Goal: Information Seeking & Learning: Compare options

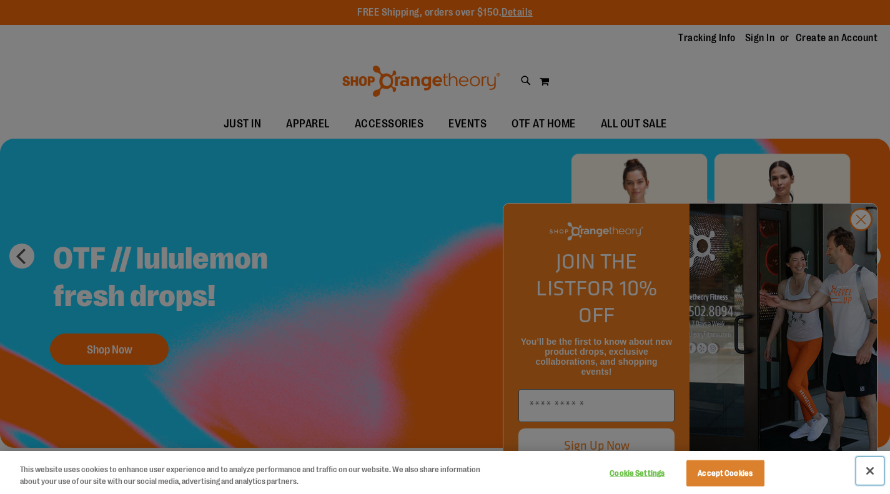
click at [871, 470] on button "Close" at bounding box center [869, 470] width 27 height 27
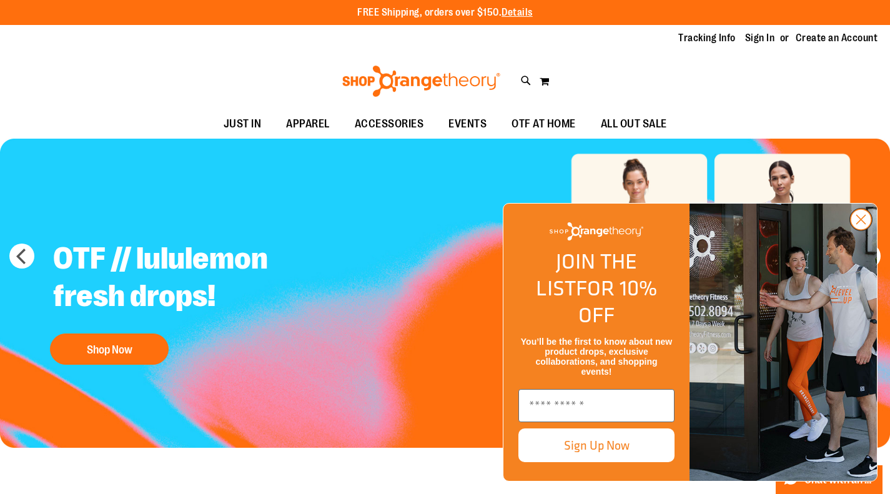
click at [866, 230] on circle "Close dialog" at bounding box center [861, 219] width 21 height 21
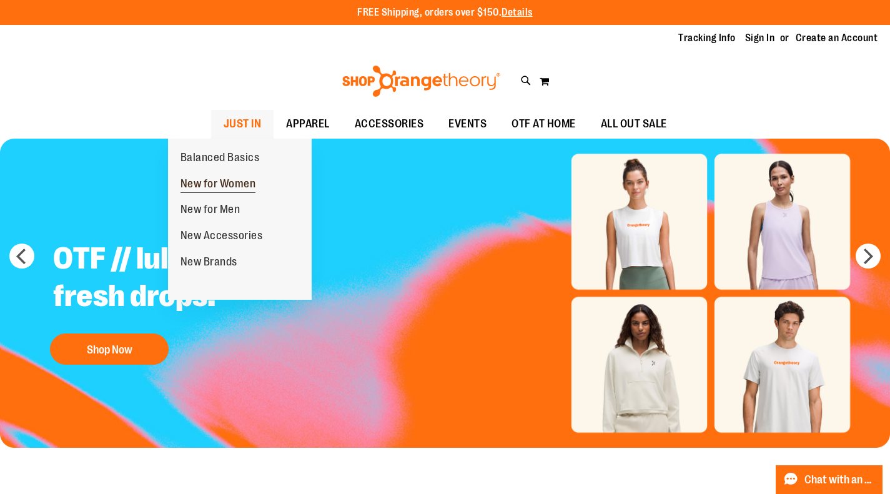
click at [228, 184] on span "New for Women" at bounding box center [218, 185] width 76 height 16
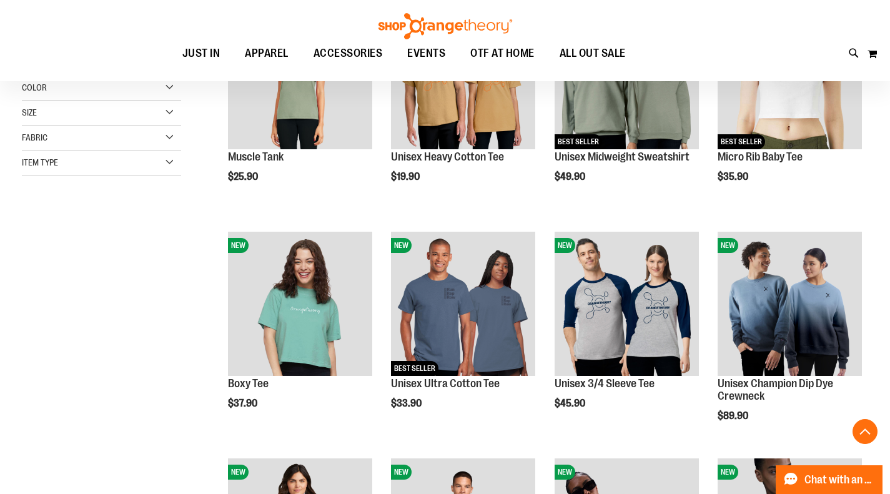
scroll to position [499, 0]
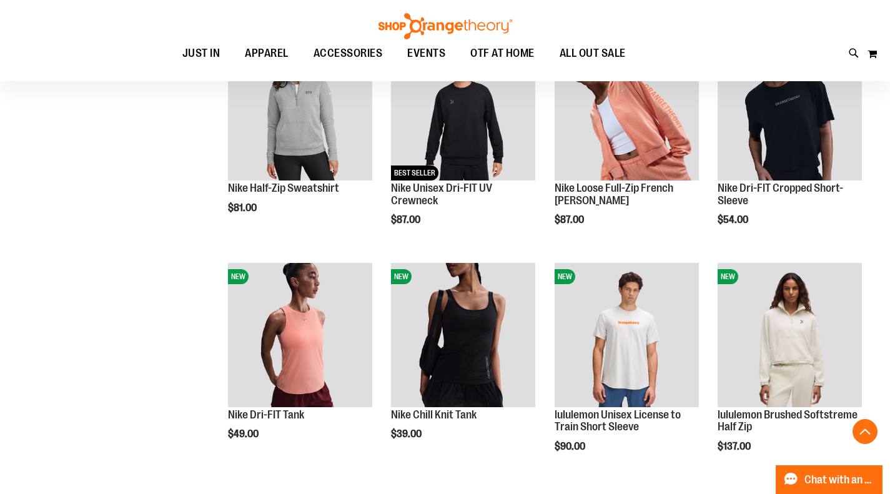
scroll to position [686, 0]
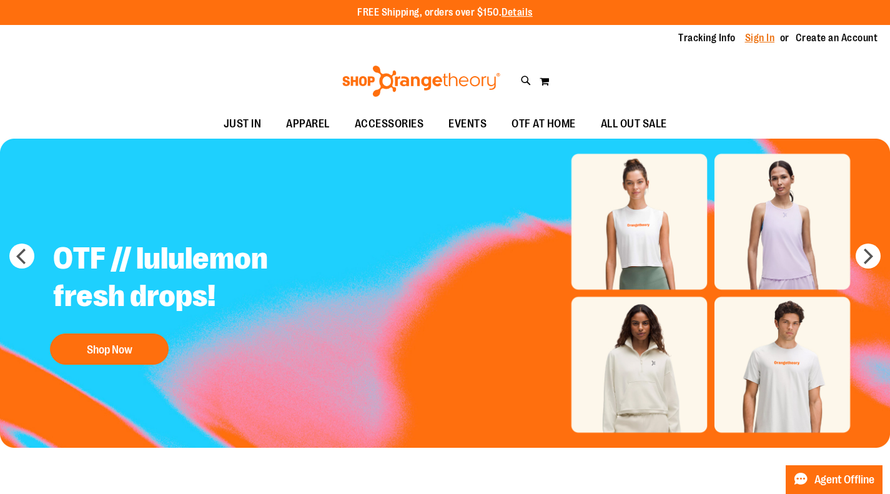
click at [745, 44] on link "Sign In" at bounding box center [760, 38] width 30 height 14
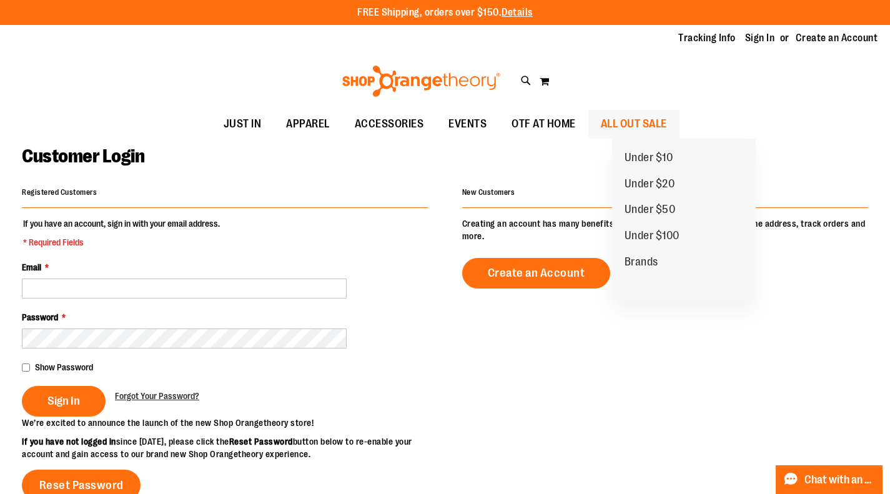
click at [653, 128] on span "ALL OUT SALE" at bounding box center [634, 124] width 66 height 28
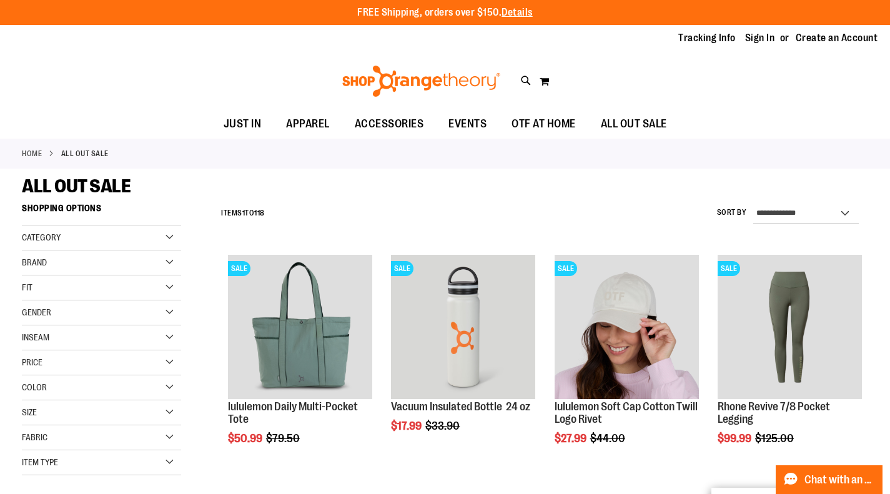
scroll to position [374, 0]
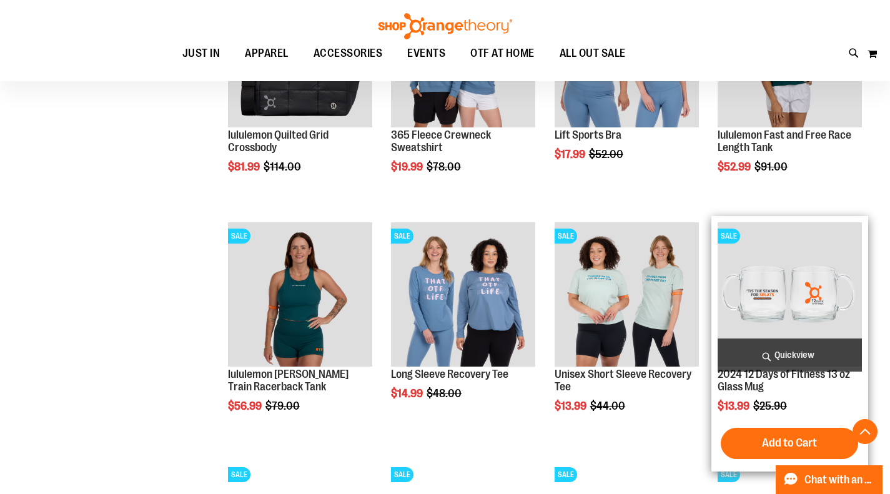
scroll to position [874, 0]
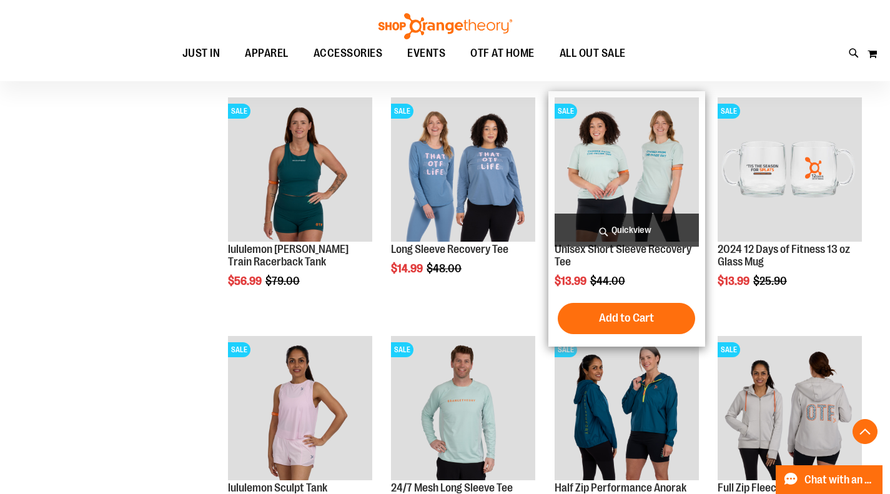
click at [586, 164] on img "product" at bounding box center [627, 169] width 144 height 144
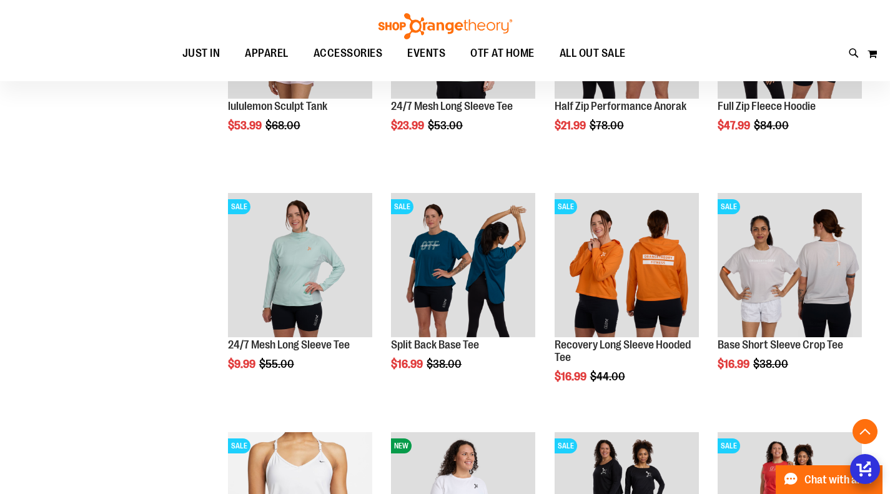
scroll to position [744, 0]
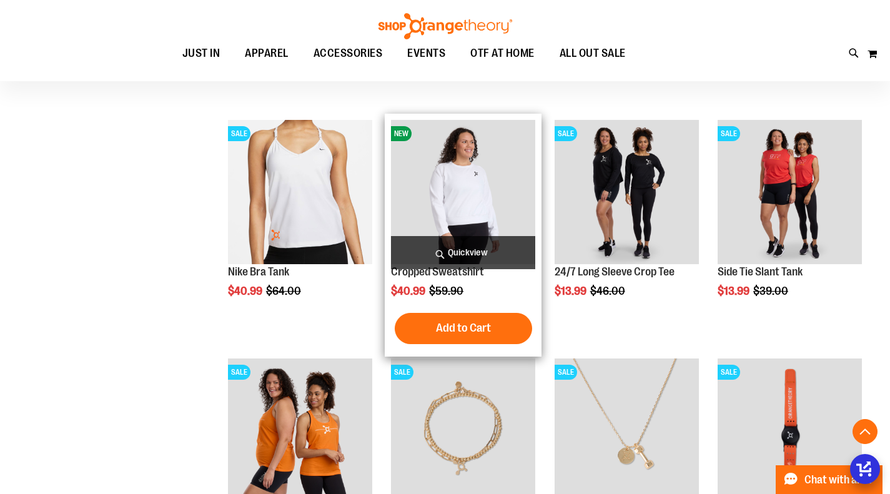
click at [491, 185] on img "product" at bounding box center [463, 192] width 144 height 144
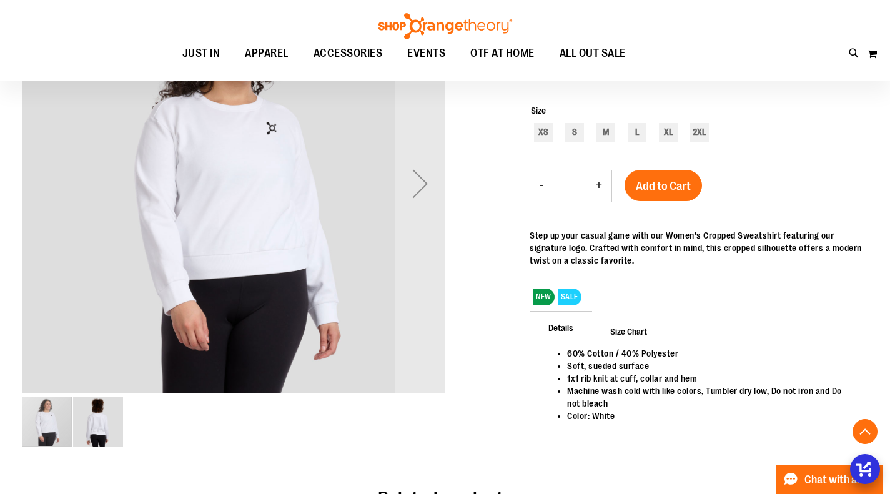
scroll to position [249, 0]
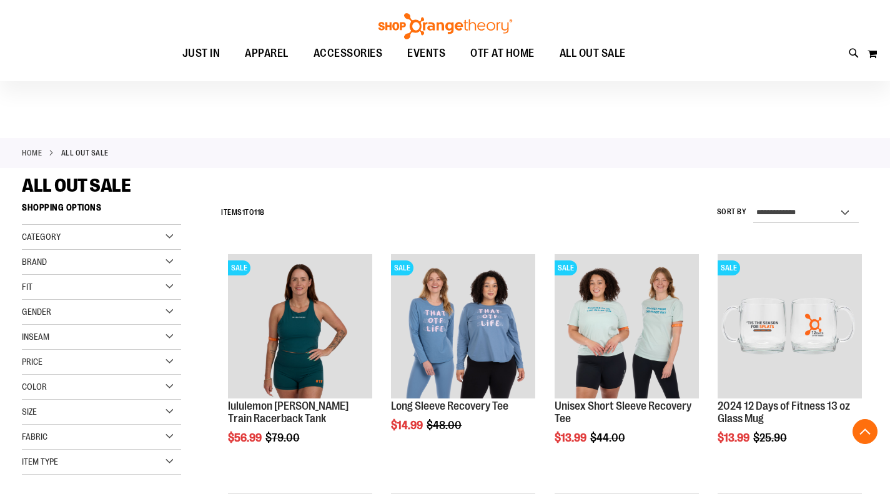
scroll to position [698, 0]
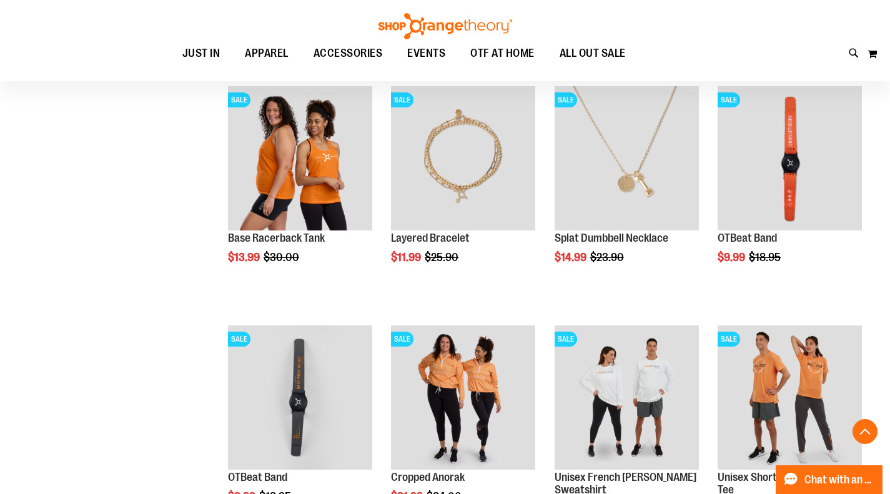
scroll to position [994, 0]
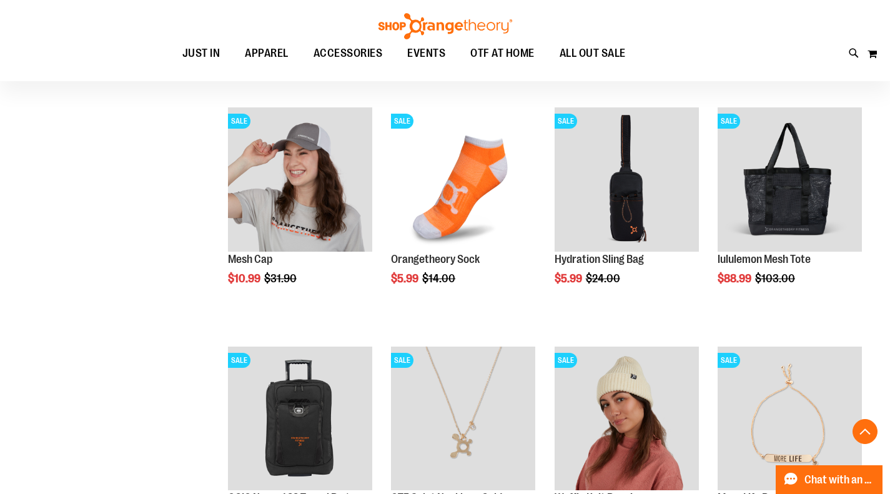
scroll to position [1931, 0]
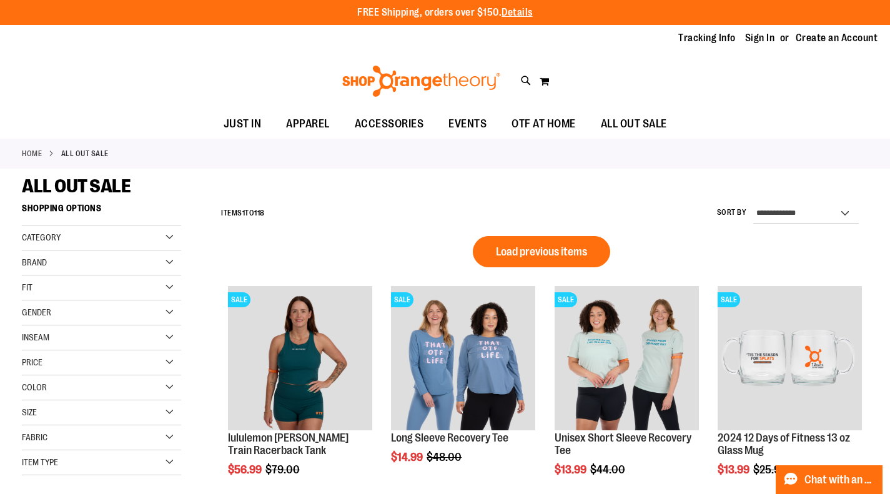
click at [72, 233] on div "Category" at bounding box center [101, 237] width 159 height 25
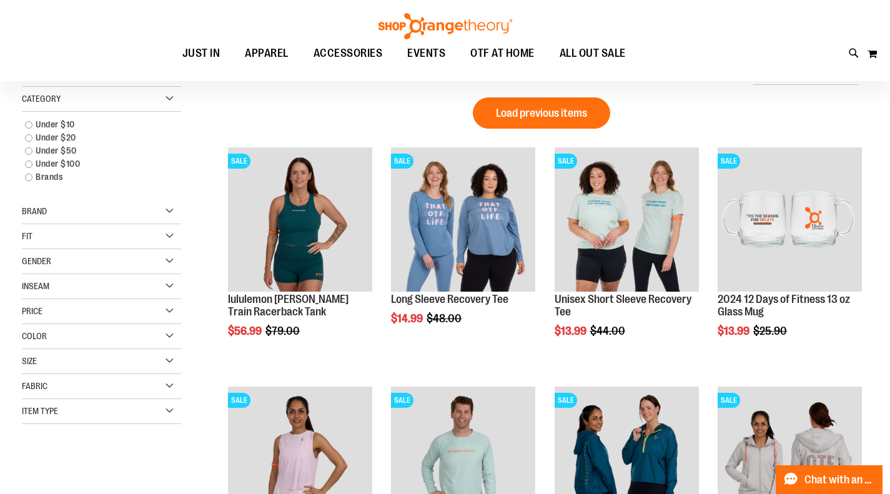
scroll to position [61, 0]
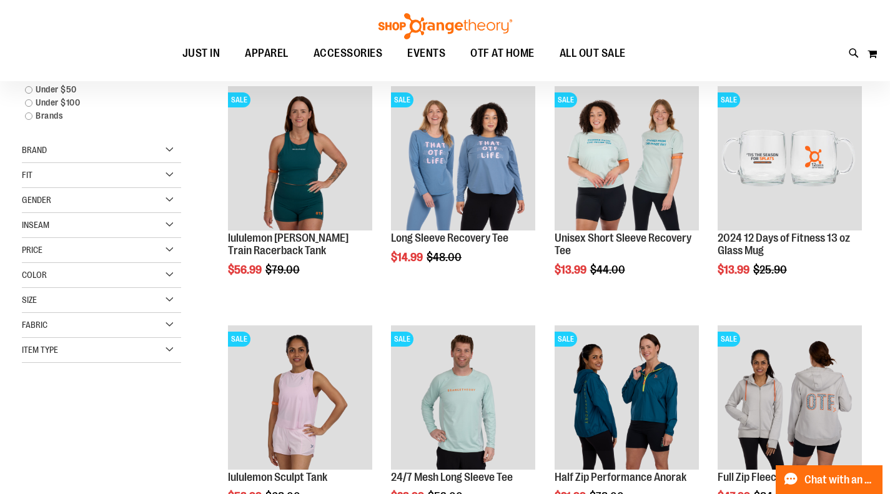
click at [76, 204] on div "Gender" at bounding box center [101, 200] width 159 height 25
click at [63, 239] on link "Women 50 items" at bounding box center [95, 238] width 153 height 13
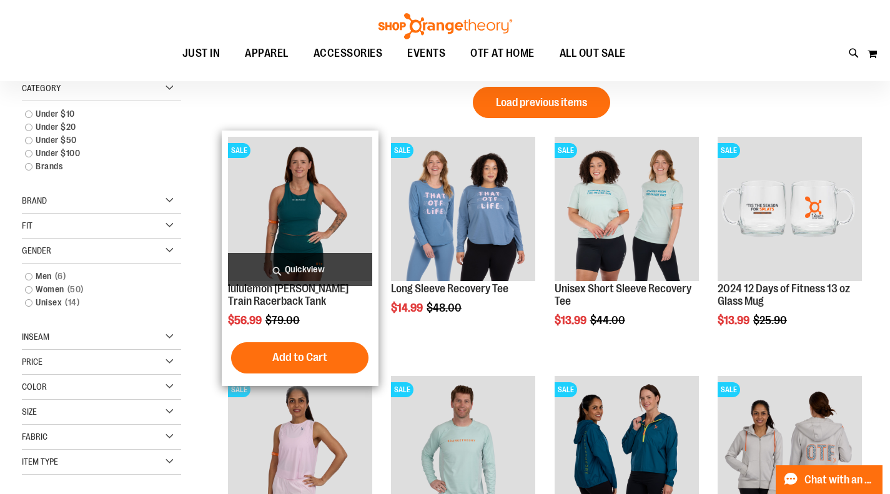
scroll to position [0, 0]
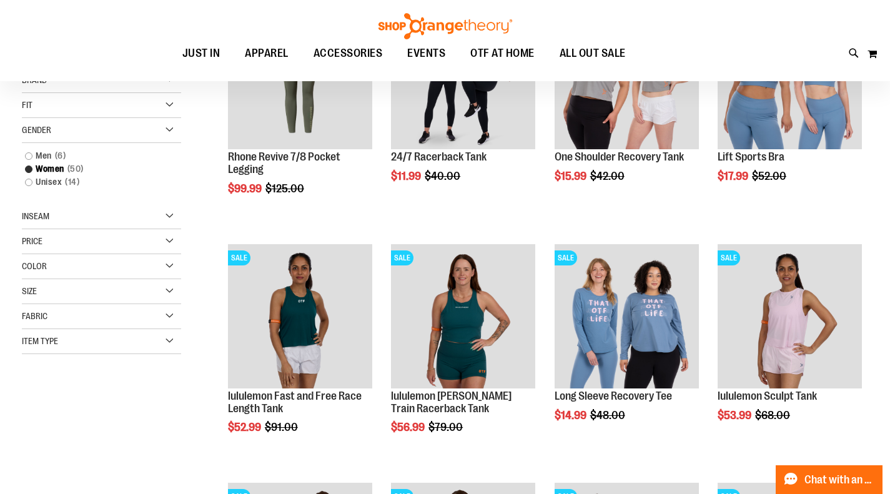
scroll to position [299, 0]
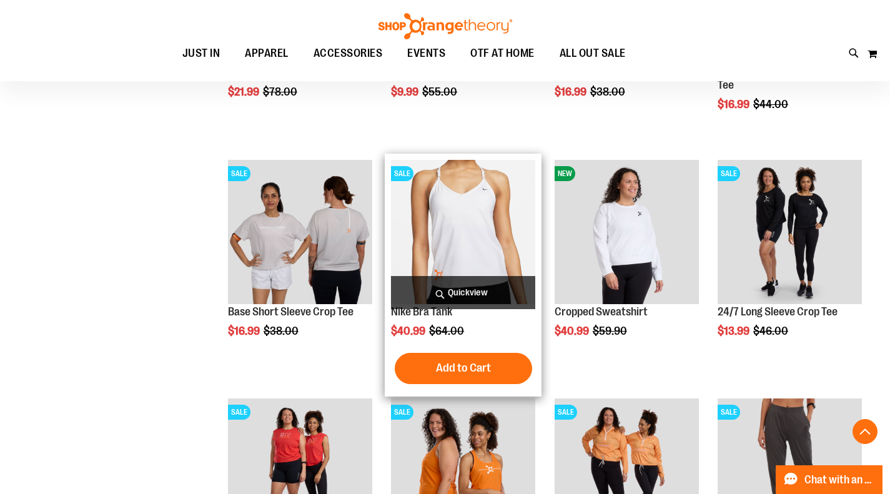
scroll to position [923, 0]
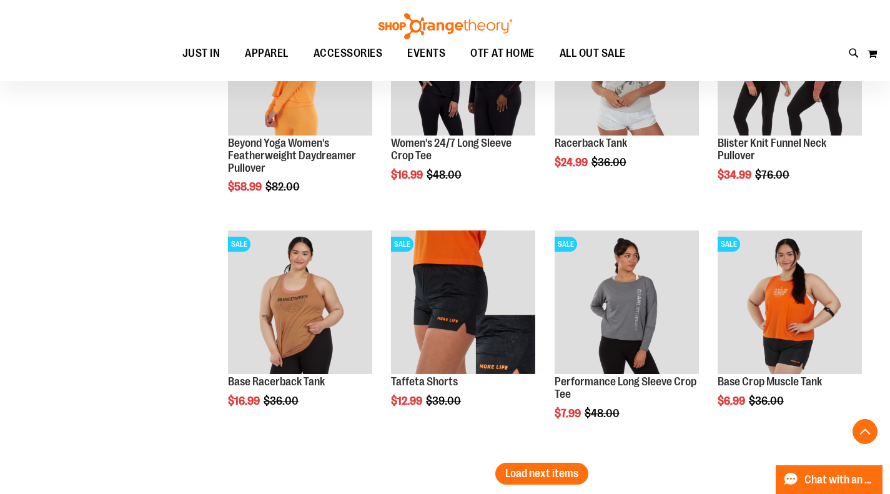
scroll to position [2047, 0]
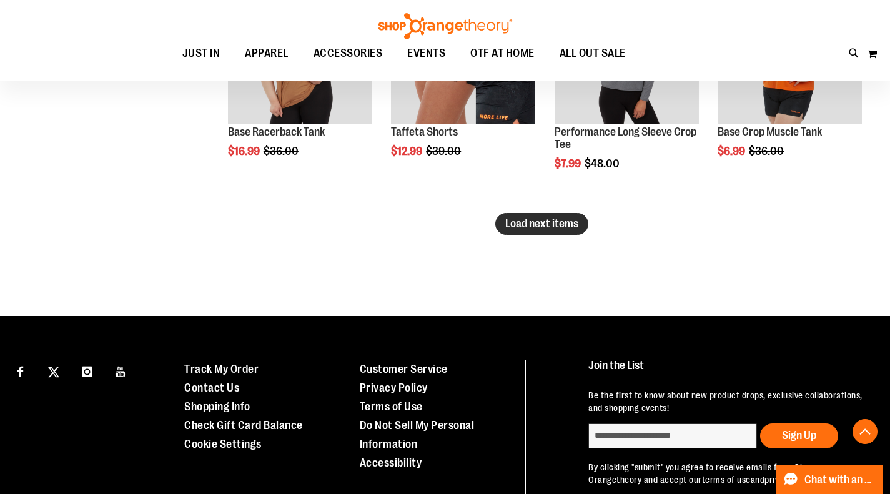
click at [512, 227] on span "Load next items" at bounding box center [541, 223] width 73 height 12
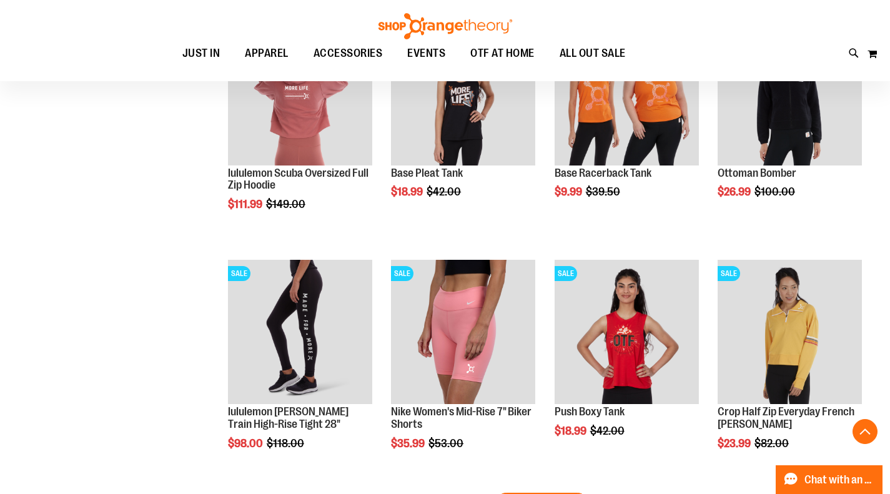
scroll to position [2734, 0]
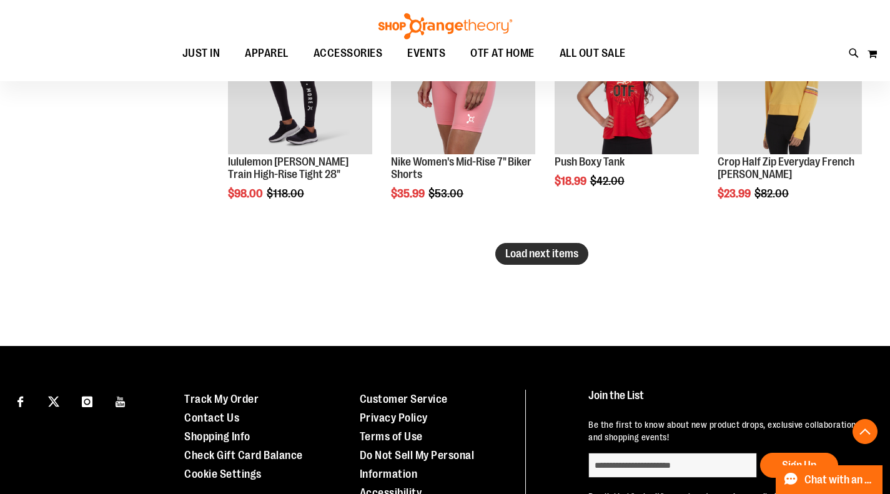
click at [524, 256] on span "Load next items" at bounding box center [541, 253] width 73 height 12
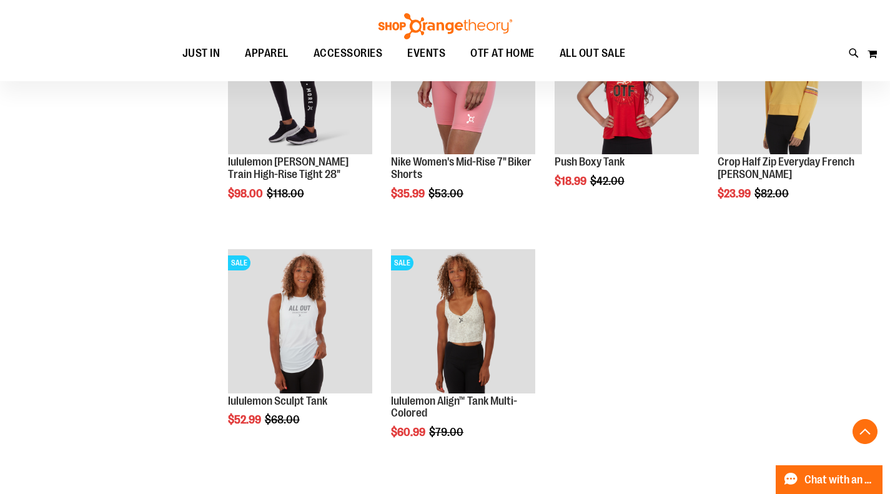
scroll to position [2859, 0]
